Goal: Communication & Community: Answer question/provide support

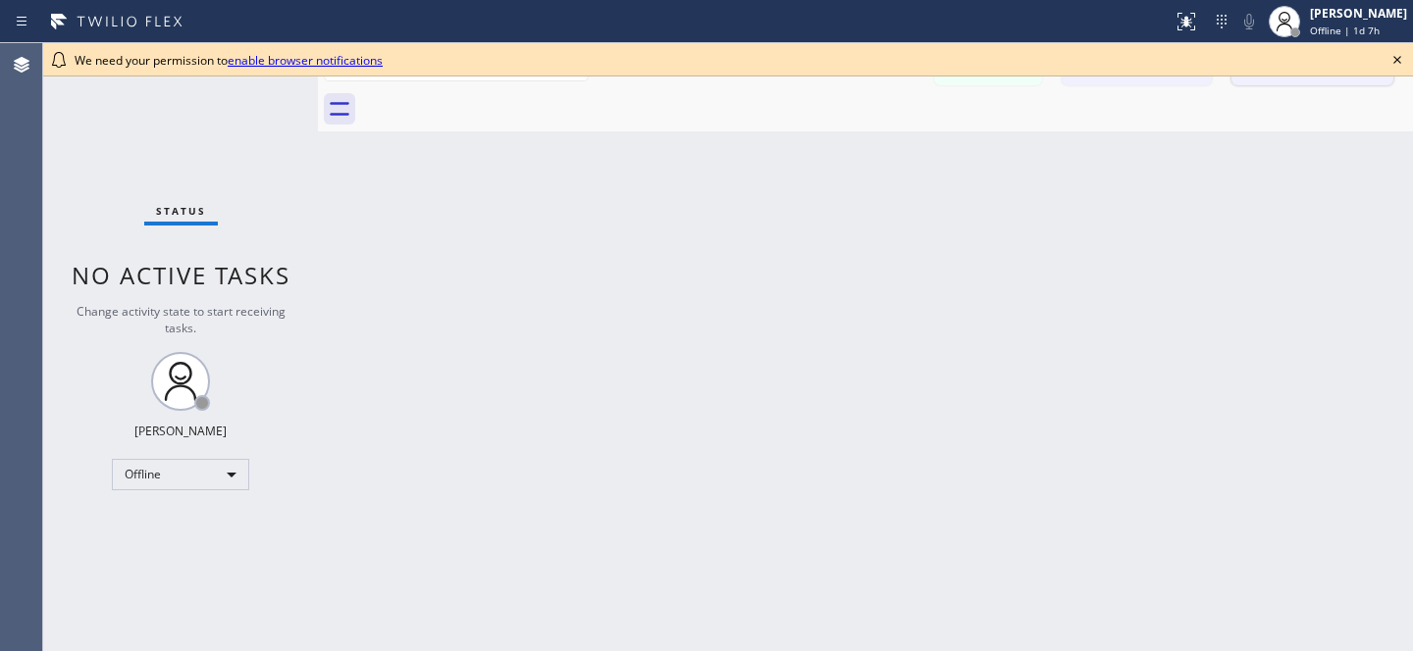
drag, startPoint x: 1403, startPoint y: 58, endPoint x: 1384, endPoint y: 58, distance: 18.6
click at [1402, 58] on icon at bounding box center [1397, 60] width 24 height 24
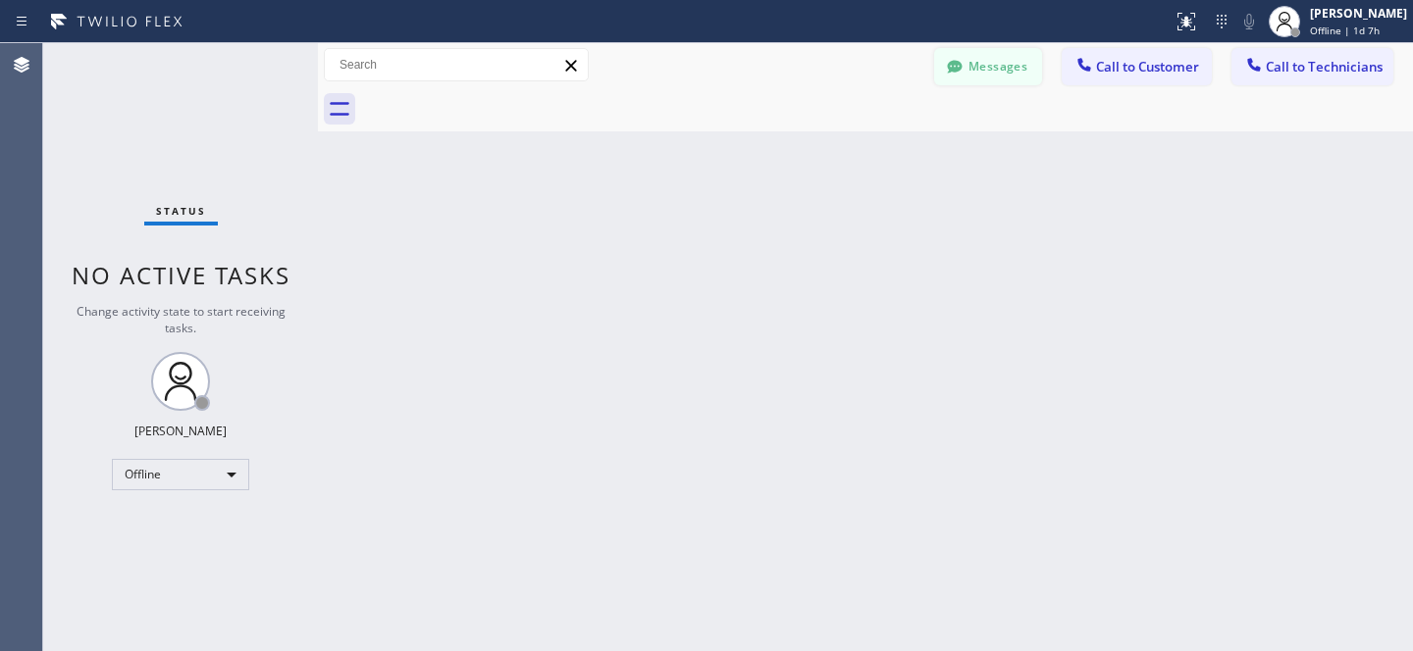
click at [975, 69] on button "Messages" at bounding box center [988, 66] width 108 height 37
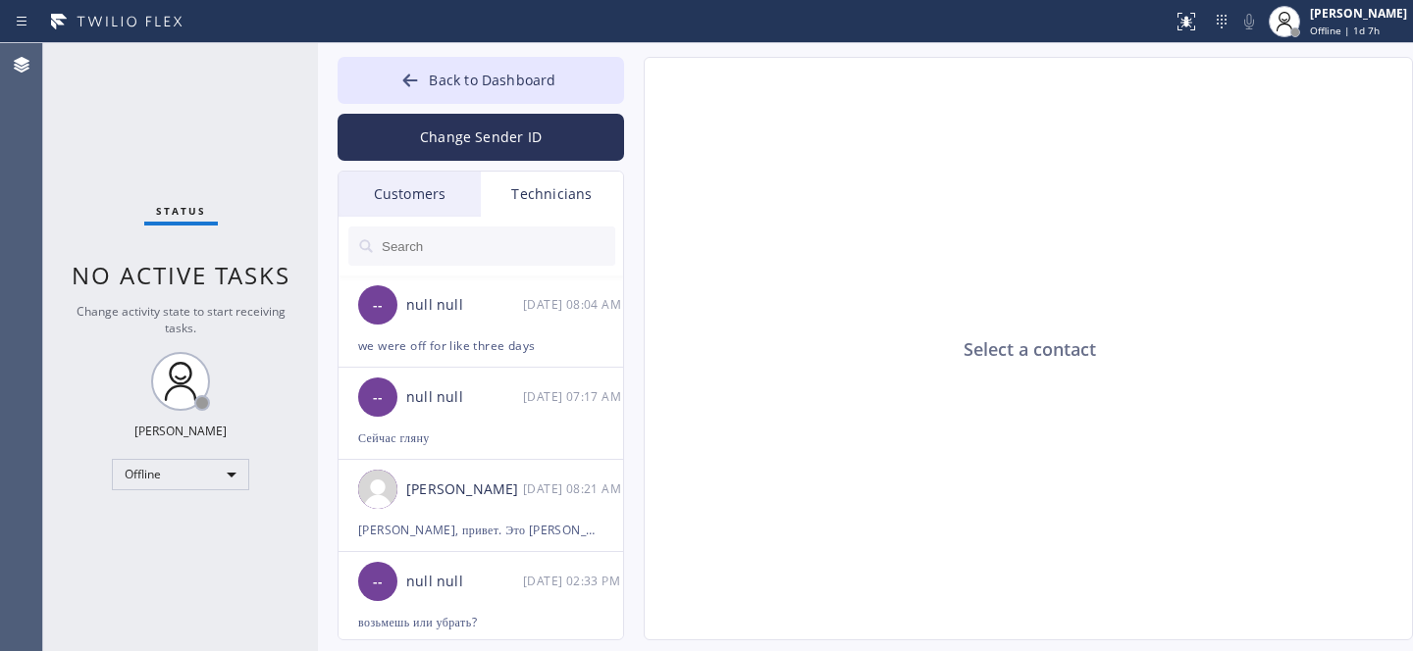
drag, startPoint x: 448, startPoint y: 189, endPoint x: 550, endPoint y: 185, distance: 102.1
click at [447, 189] on div "Customers" at bounding box center [409, 194] width 142 height 45
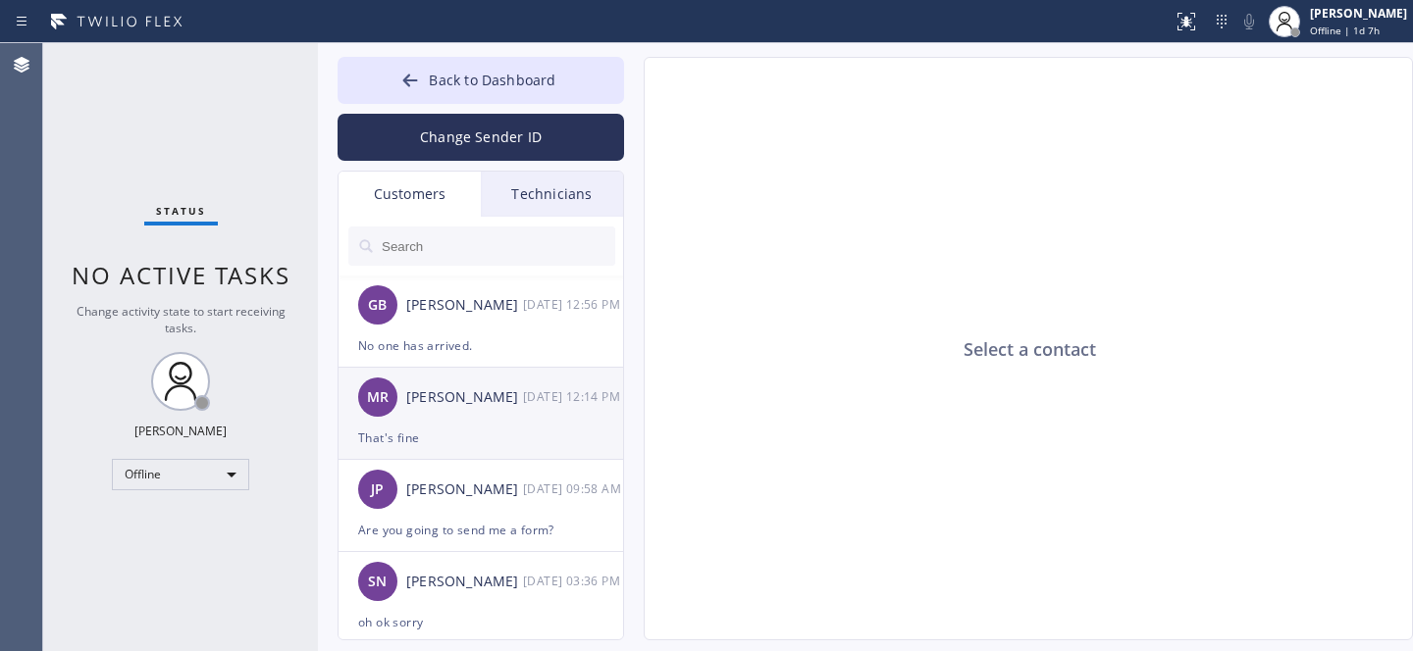
click at [465, 426] on div "[PERSON_NAME] [DATE] 12:14 PM" at bounding box center [481, 397] width 286 height 59
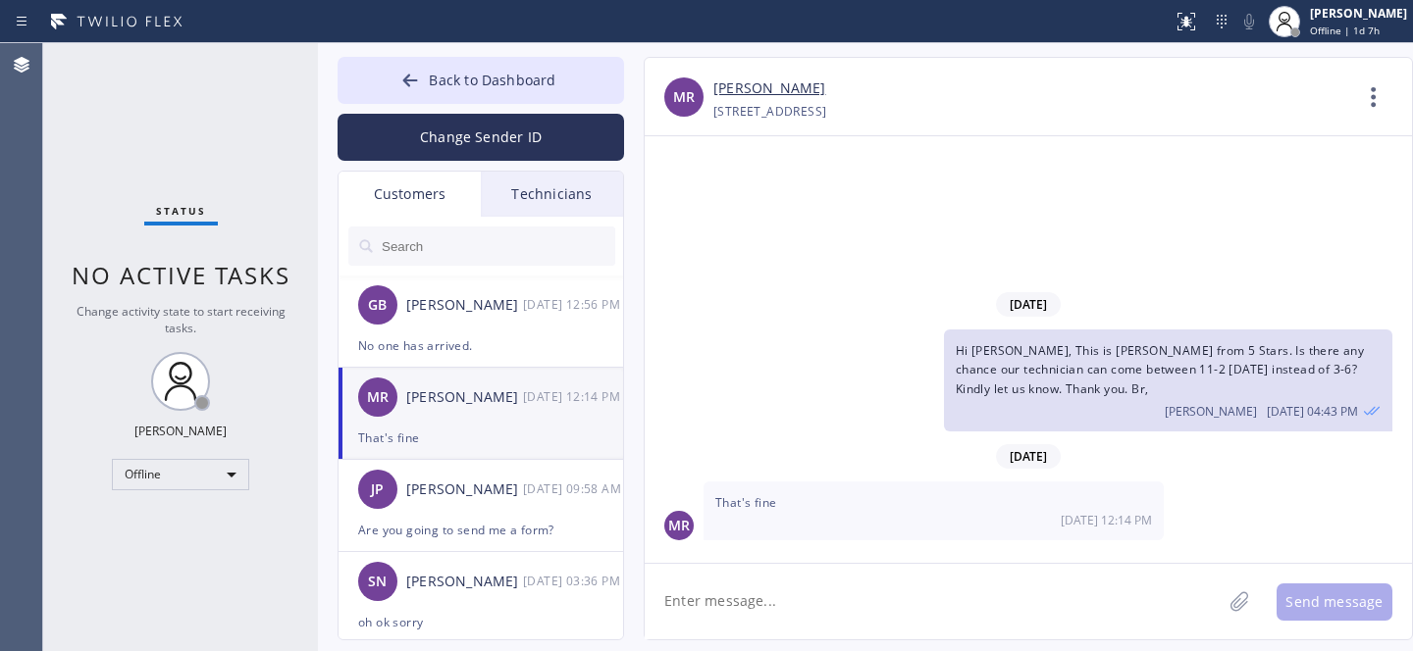
click at [765, 94] on link "[PERSON_NAME]" at bounding box center [769, 89] width 112 height 23
click at [490, 334] on div "GB [PERSON_NAME] [DATE] 12:56 PM" at bounding box center [481, 305] width 286 height 59
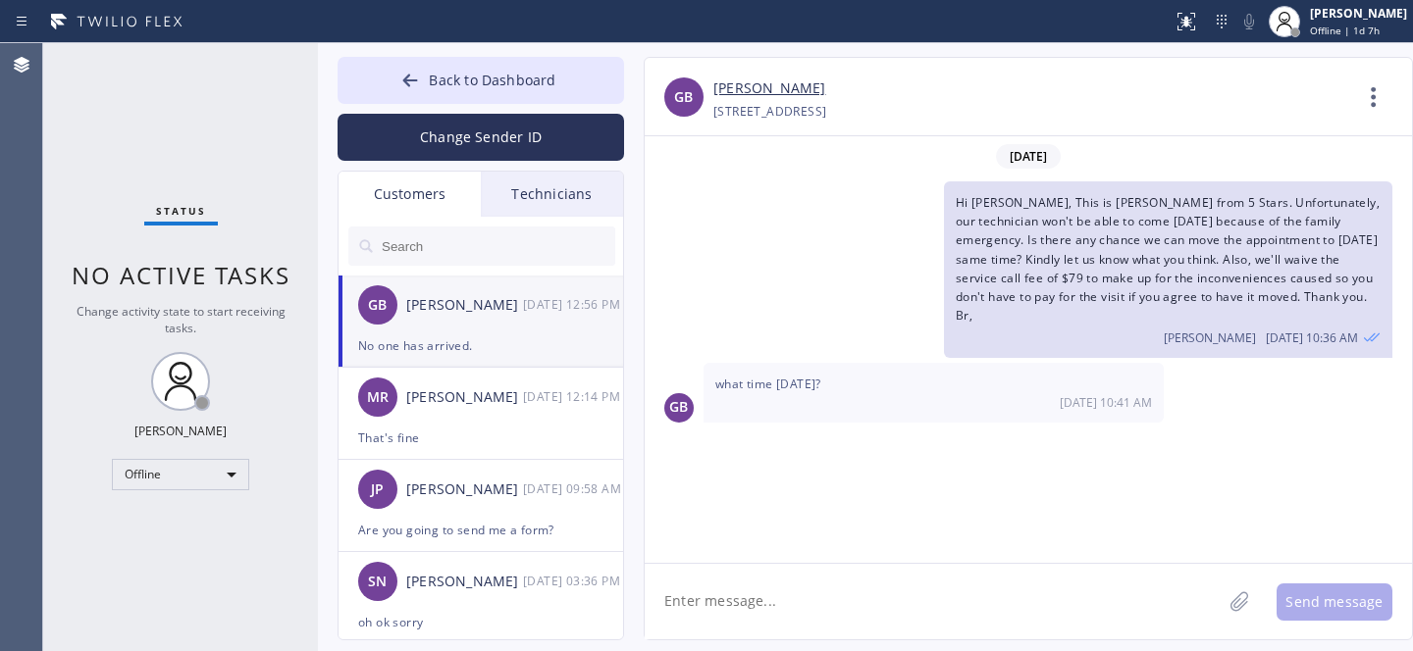
scroll to position [2124, 0]
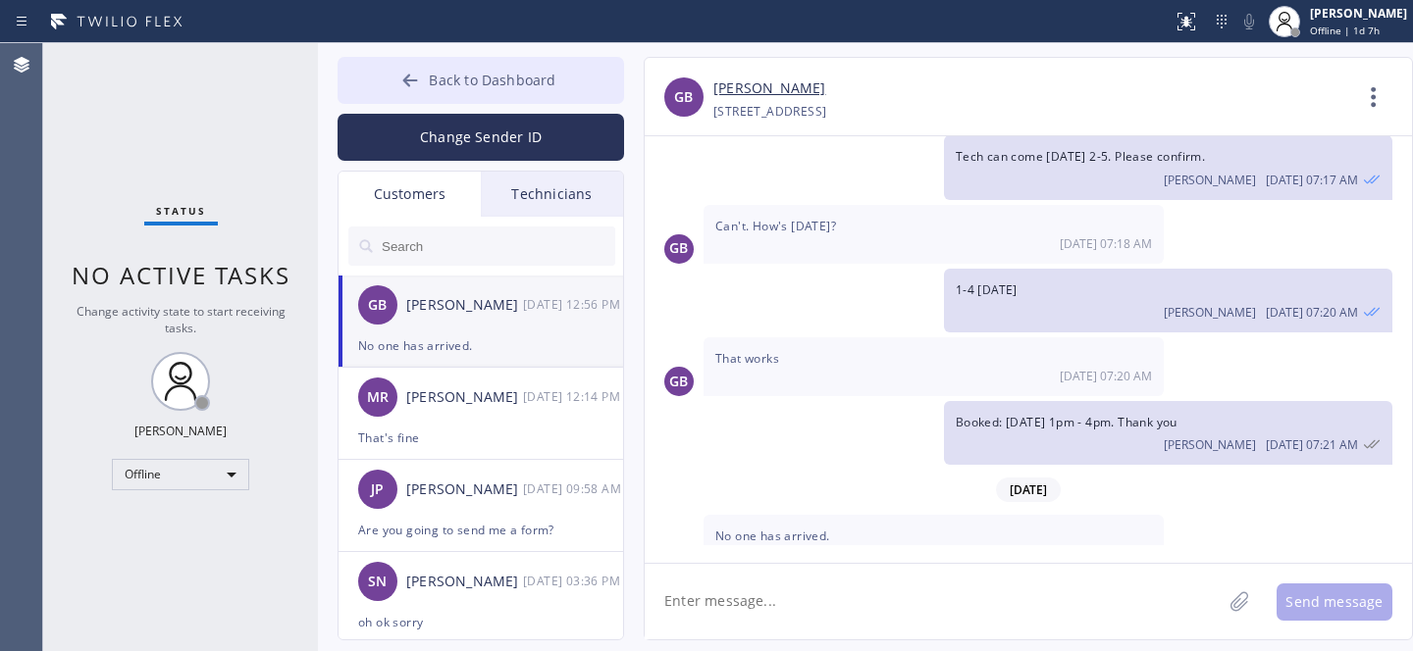
click at [416, 71] on icon at bounding box center [410, 81] width 20 height 20
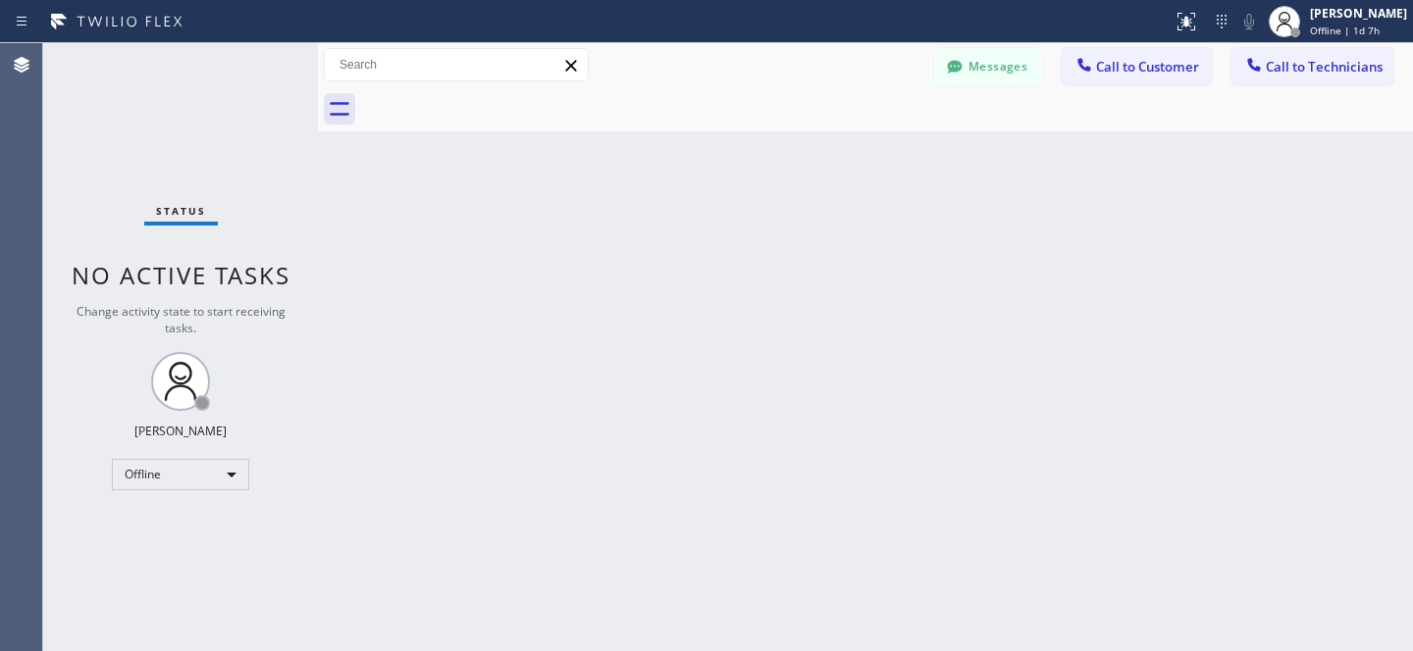
drag, startPoint x: 964, startPoint y: 69, endPoint x: 948, endPoint y: 85, distance: 23.6
click at [964, 69] on icon at bounding box center [955, 67] width 20 height 20
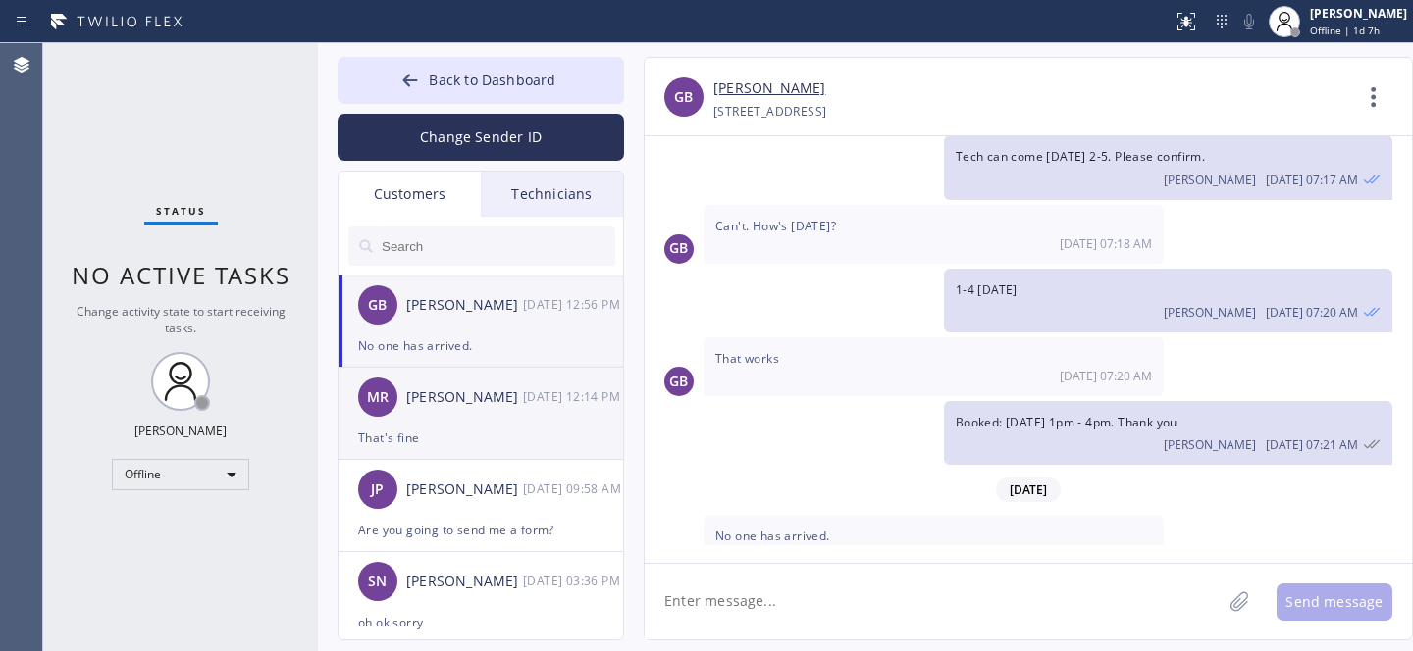
click at [473, 416] on div "[PERSON_NAME] [DATE] 12:14 PM" at bounding box center [481, 397] width 286 height 59
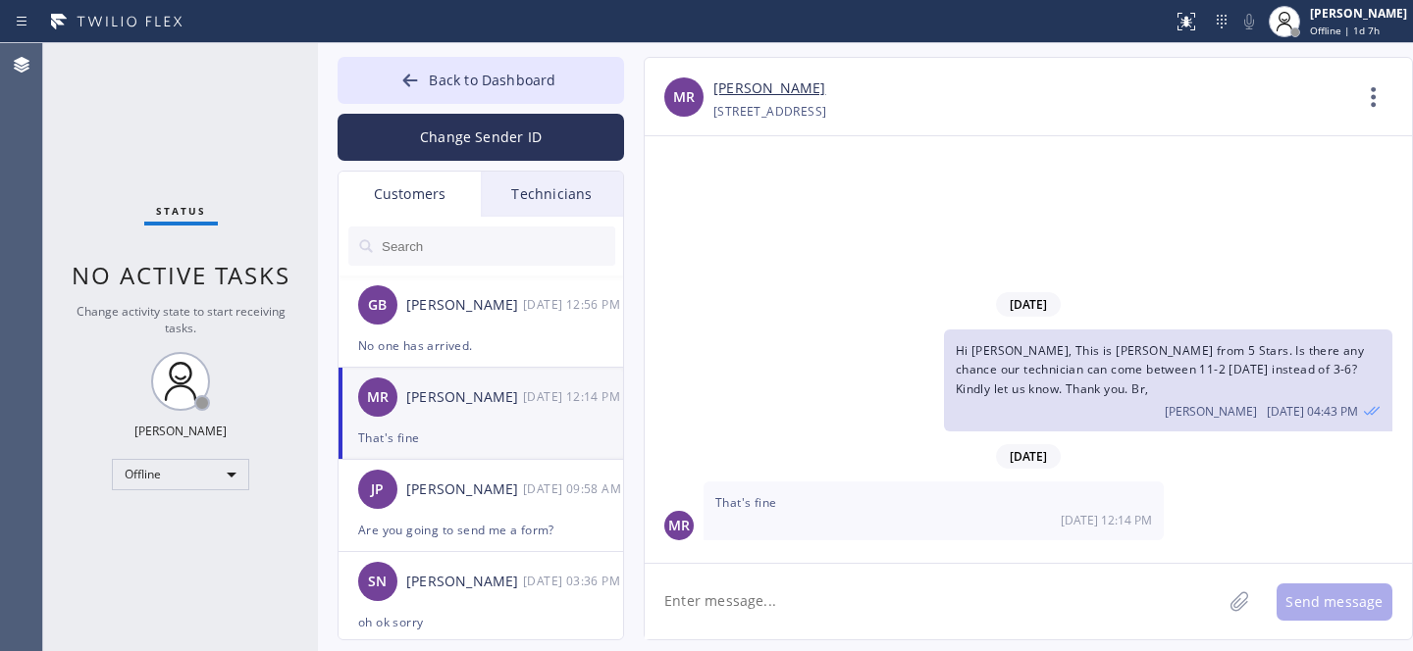
scroll to position [0, 0]
drag, startPoint x: 498, startPoint y: 422, endPoint x: 523, endPoint y: 404, distance: 30.2
click at [498, 422] on div "[PERSON_NAME] [DATE] 12:14 PM" at bounding box center [481, 397] width 286 height 59
click at [453, 522] on div "Are you going to send me a form?" at bounding box center [480, 530] width 245 height 23
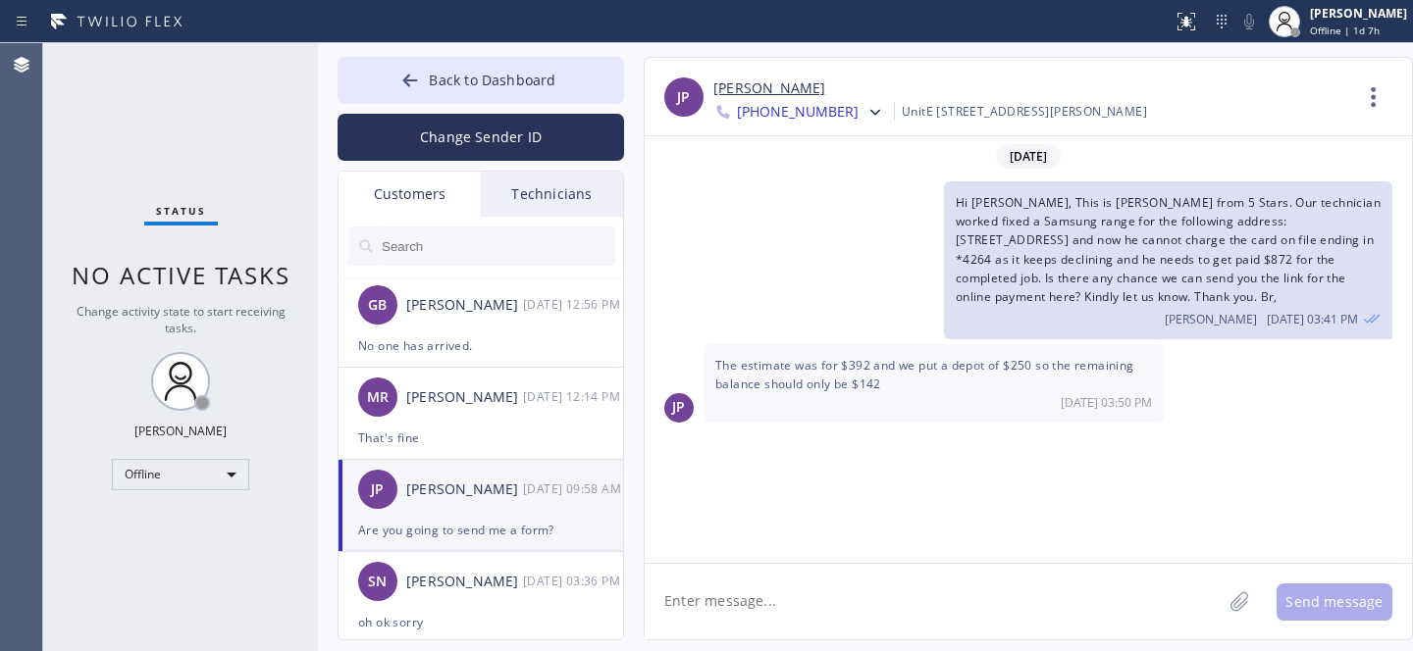
scroll to position [700, 0]
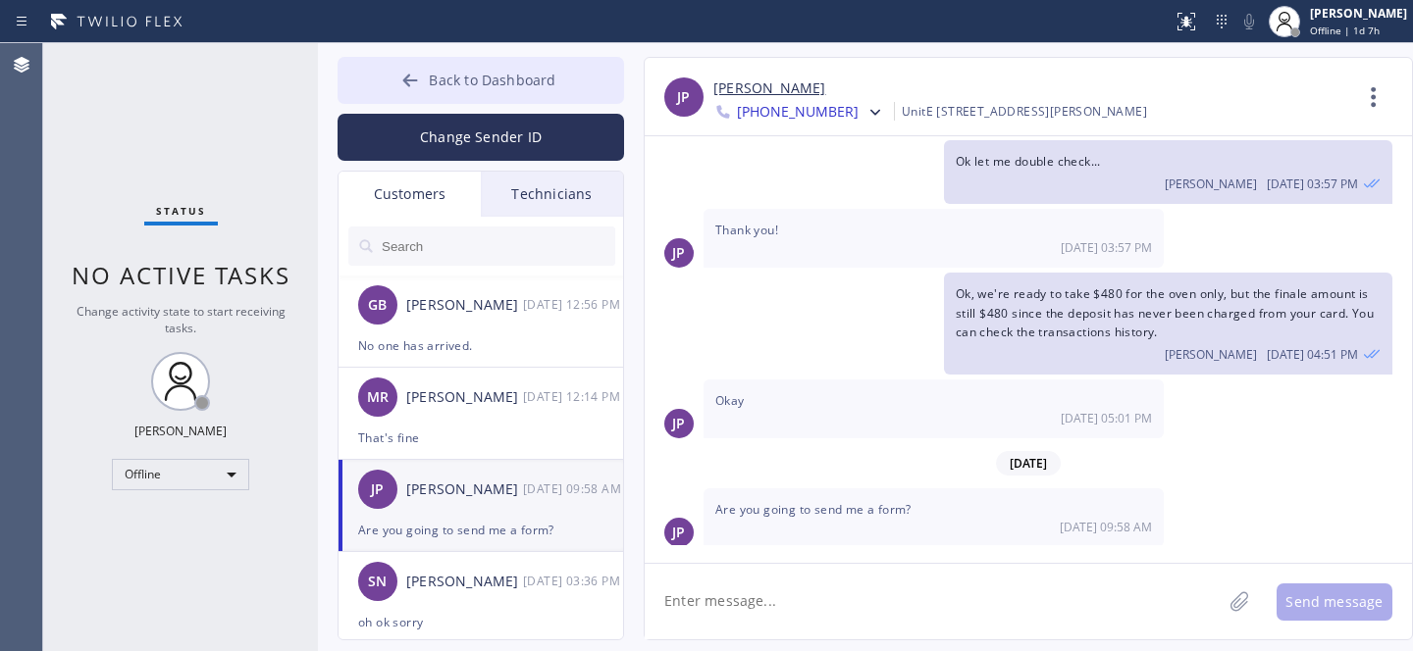
click at [429, 78] on button "Back to Dashboard" at bounding box center [481, 80] width 286 height 47
